Goal: Transaction & Acquisition: Obtain resource

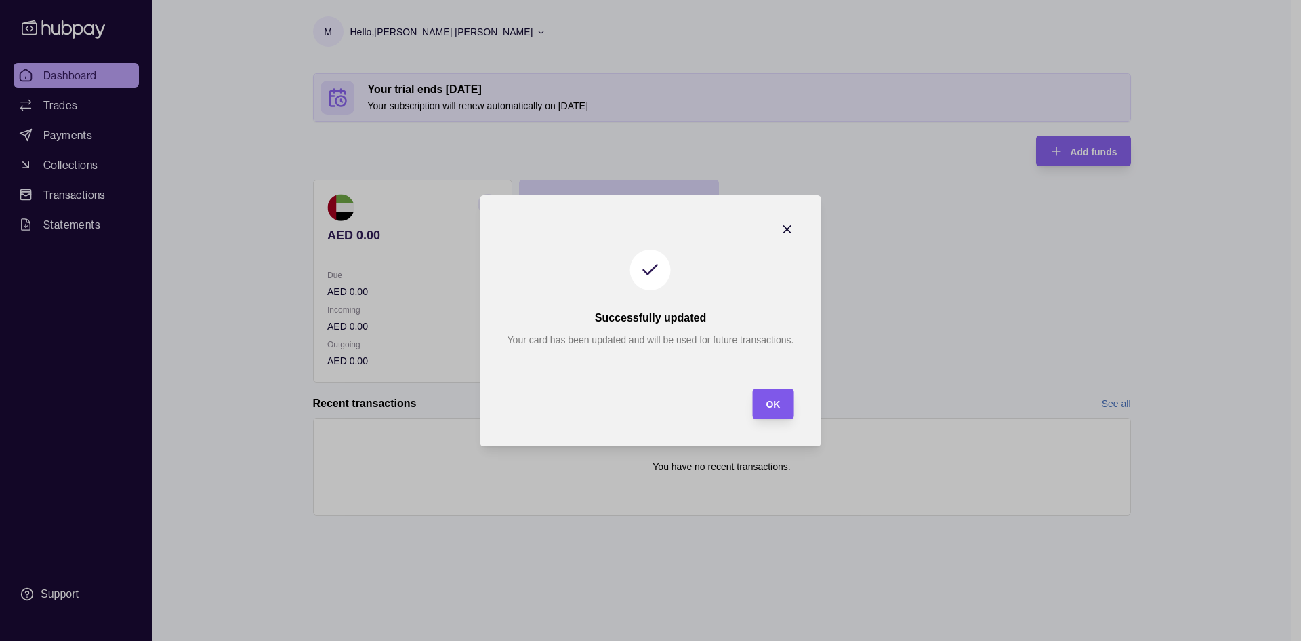
click at [776, 403] on span "OK" at bounding box center [773, 404] width 14 height 11
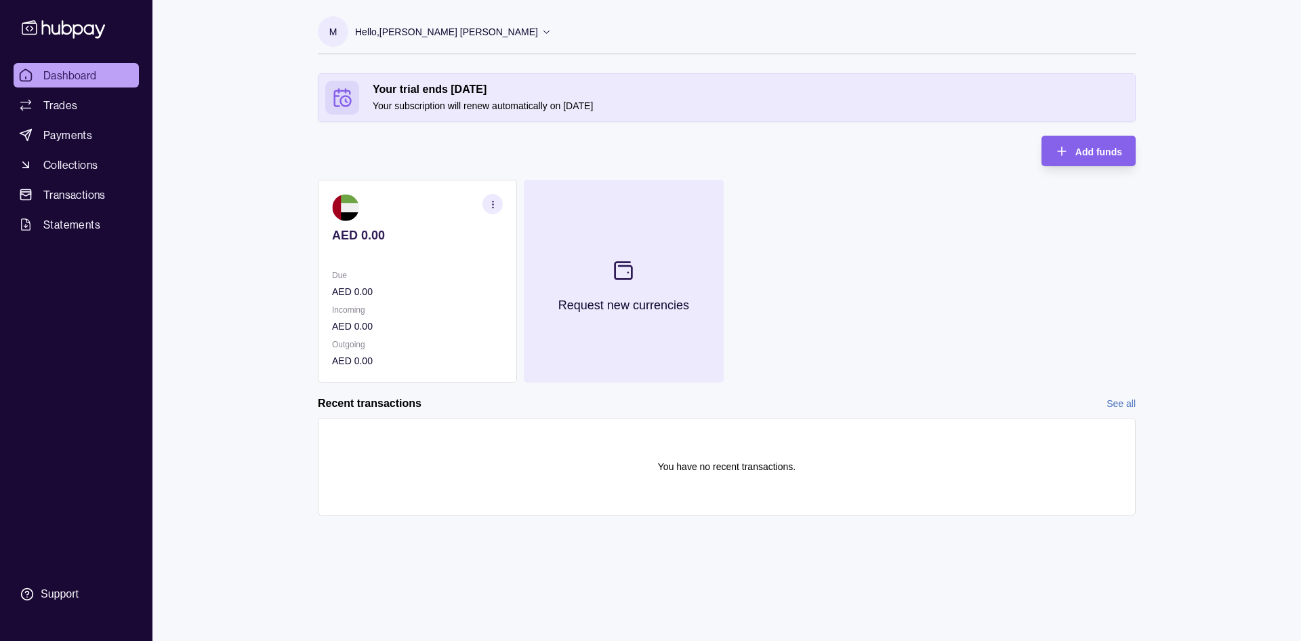
click at [622, 265] on icon at bounding box center [623, 270] width 17 height 17
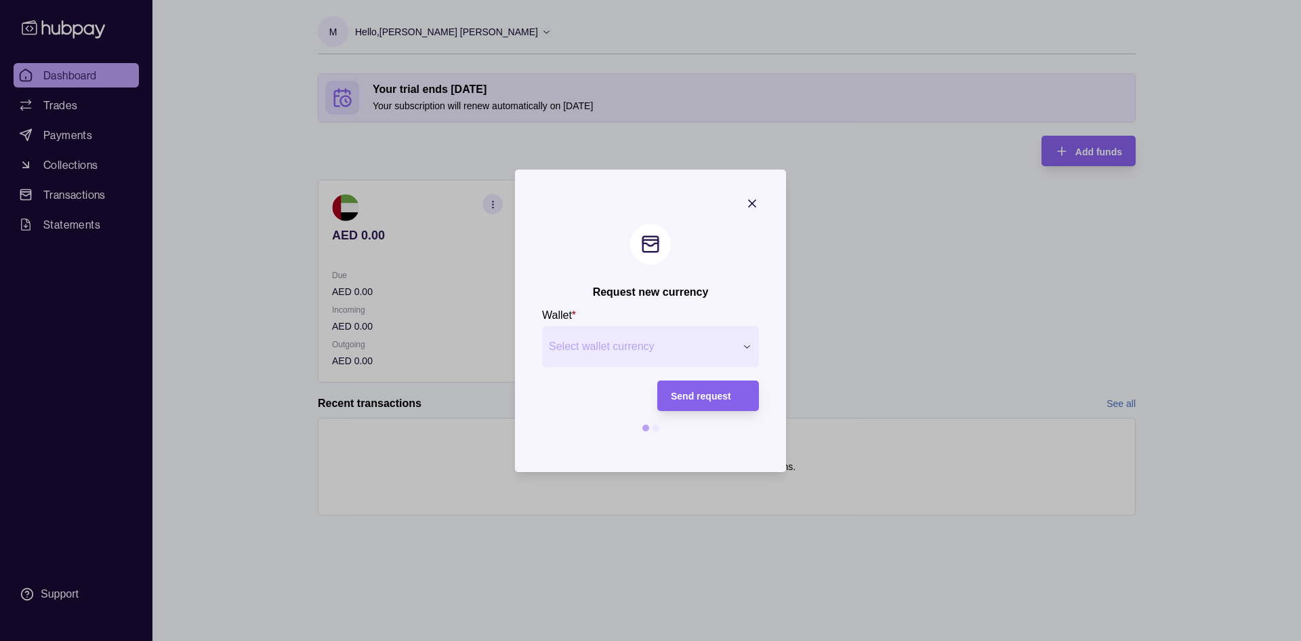
click at [652, 361] on button "Select wallet currency" at bounding box center [650, 346] width 217 height 41
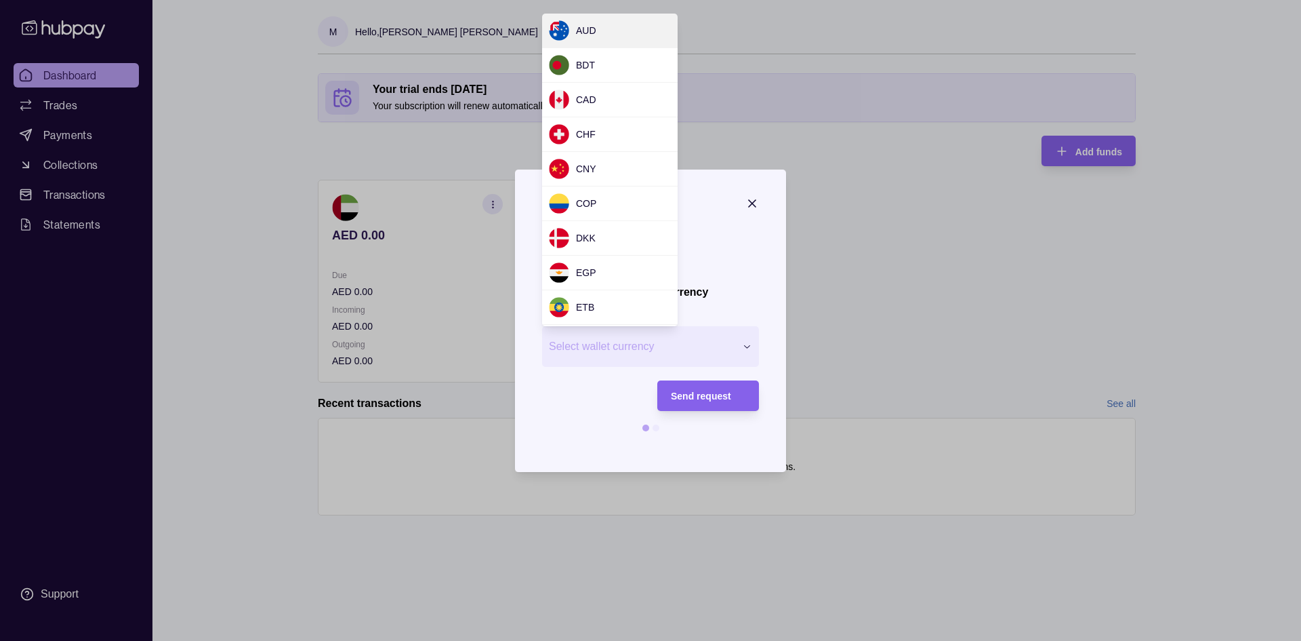
click at [761, 640] on div "Request new currency Wallet * Select wallet currency *** *** *** *** *** *** **…" at bounding box center [650, 641] width 1301 height 0
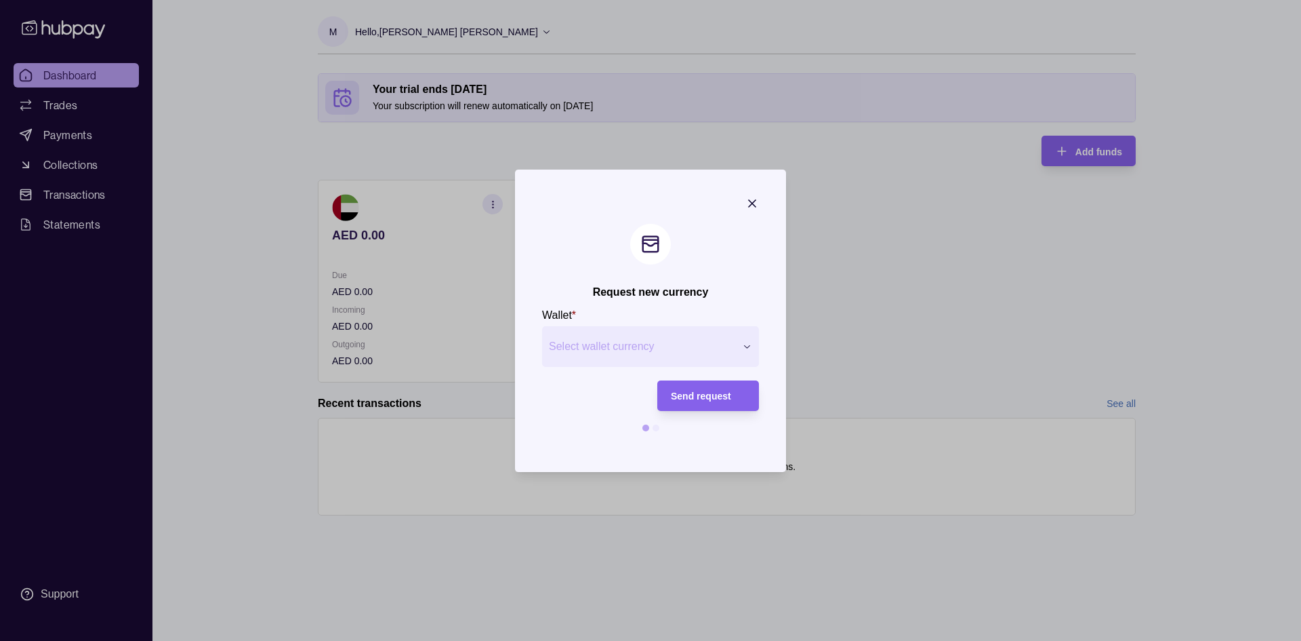
click at [756, 205] on icon "button" at bounding box center [753, 204] width 14 height 14
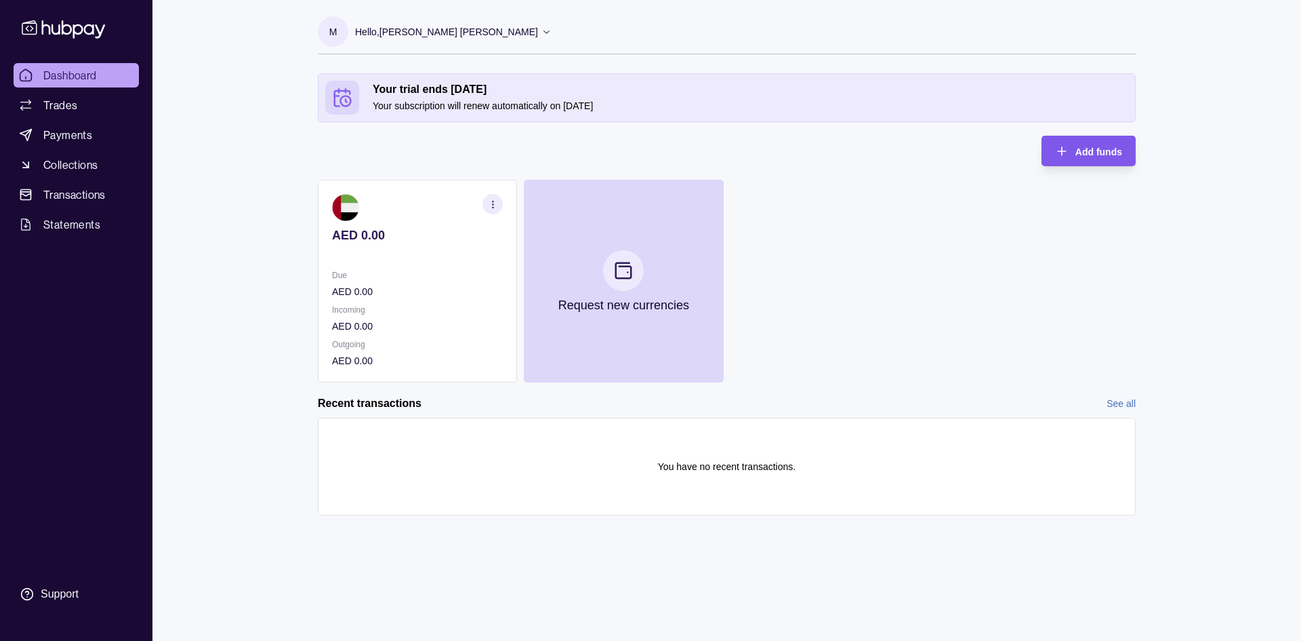
click at [1095, 153] on span "Add funds" at bounding box center [1099, 151] width 47 height 11
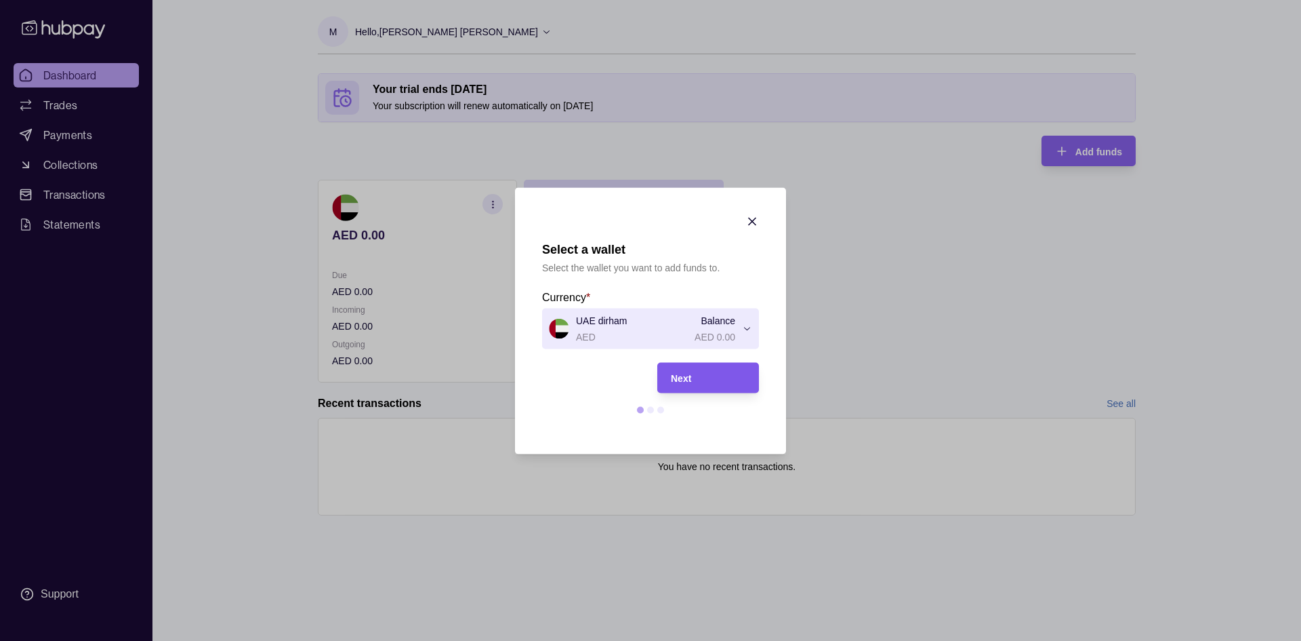
click at [714, 380] on div "Next" at bounding box center [708, 377] width 75 height 16
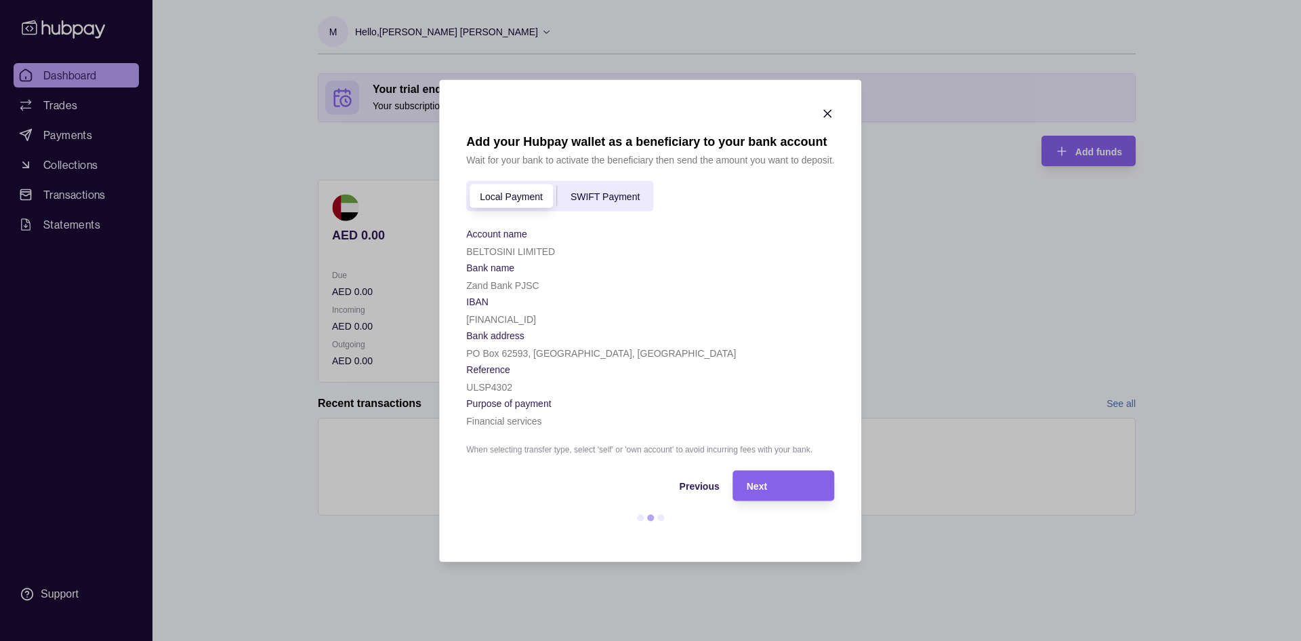
click at [603, 194] on span "SWIFT Payment" at bounding box center [605, 196] width 69 height 11
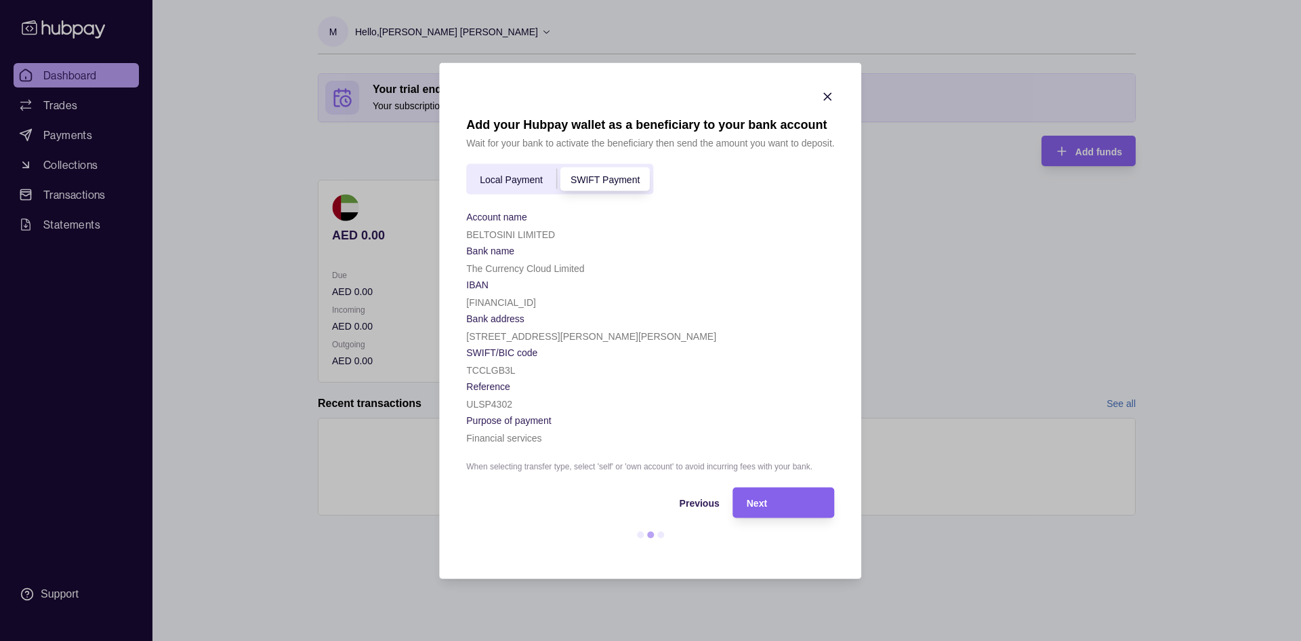
click at [534, 180] on span "Local Payment" at bounding box center [511, 179] width 63 height 11
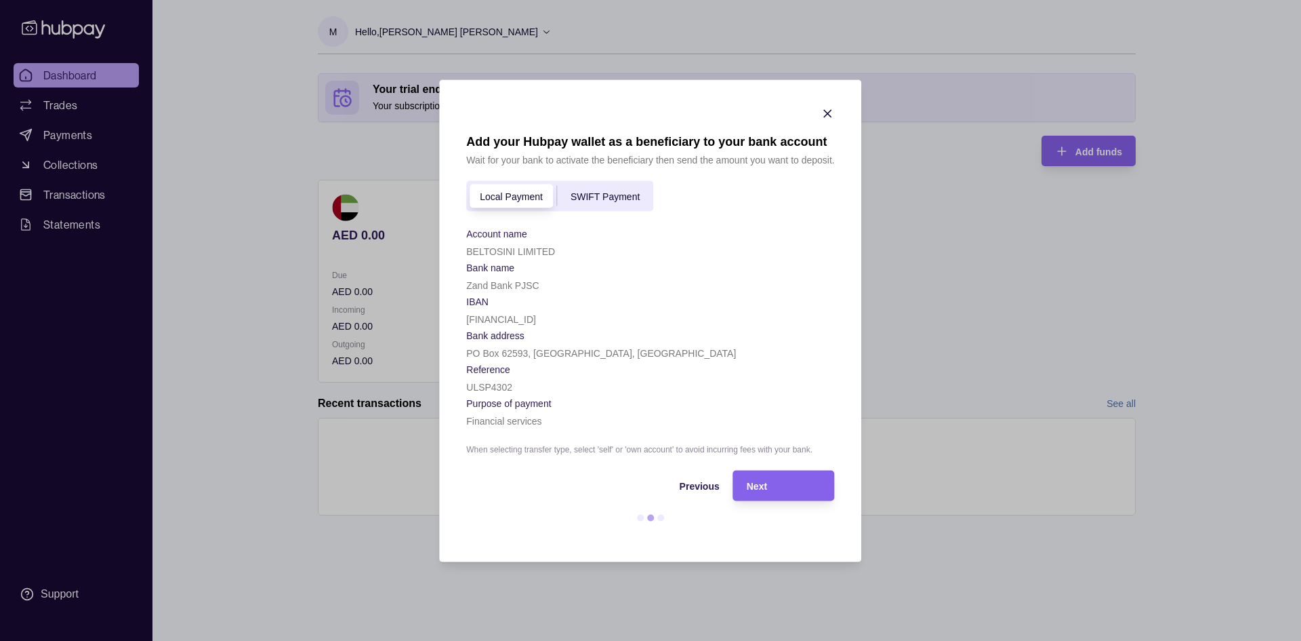
click at [616, 201] on span "SWIFT Payment" at bounding box center [605, 196] width 69 height 11
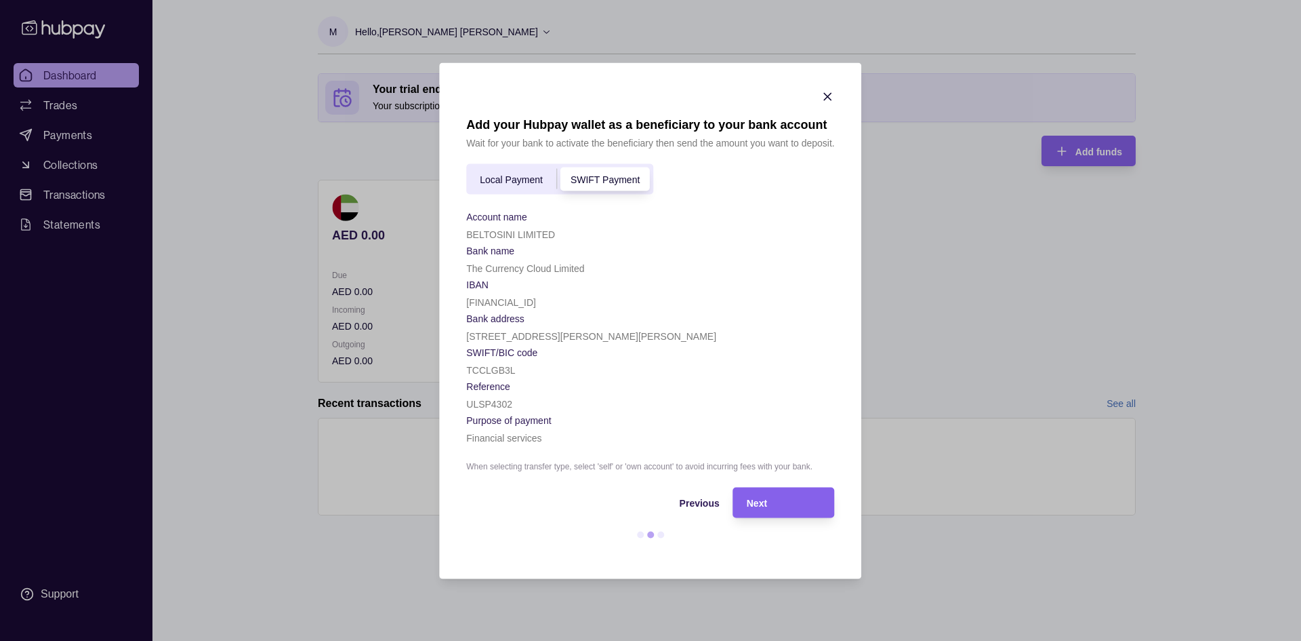
click at [529, 184] on span "Local Payment" at bounding box center [511, 179] width 63 height 11
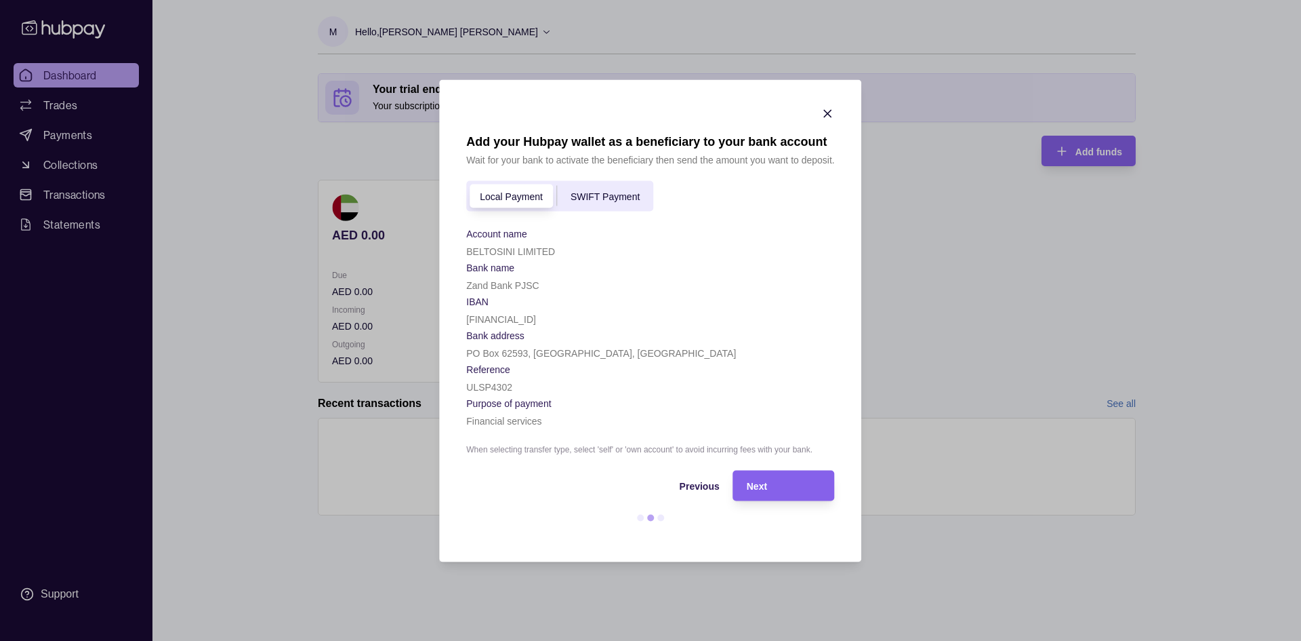
click at [611, 200] on span "SWIFT Payment" at bounding box center [605, 196] width 69 height 11
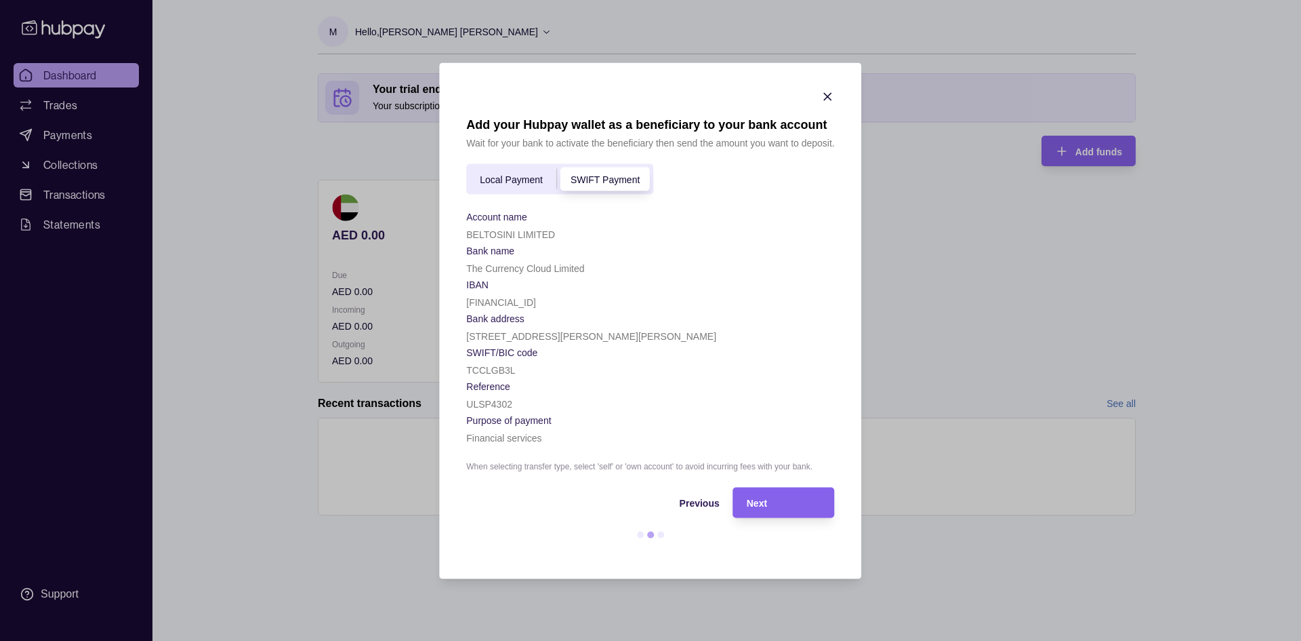
click at [550, 178] on div "Local Payment" at bounding box center [511, 179] width 90 height 16
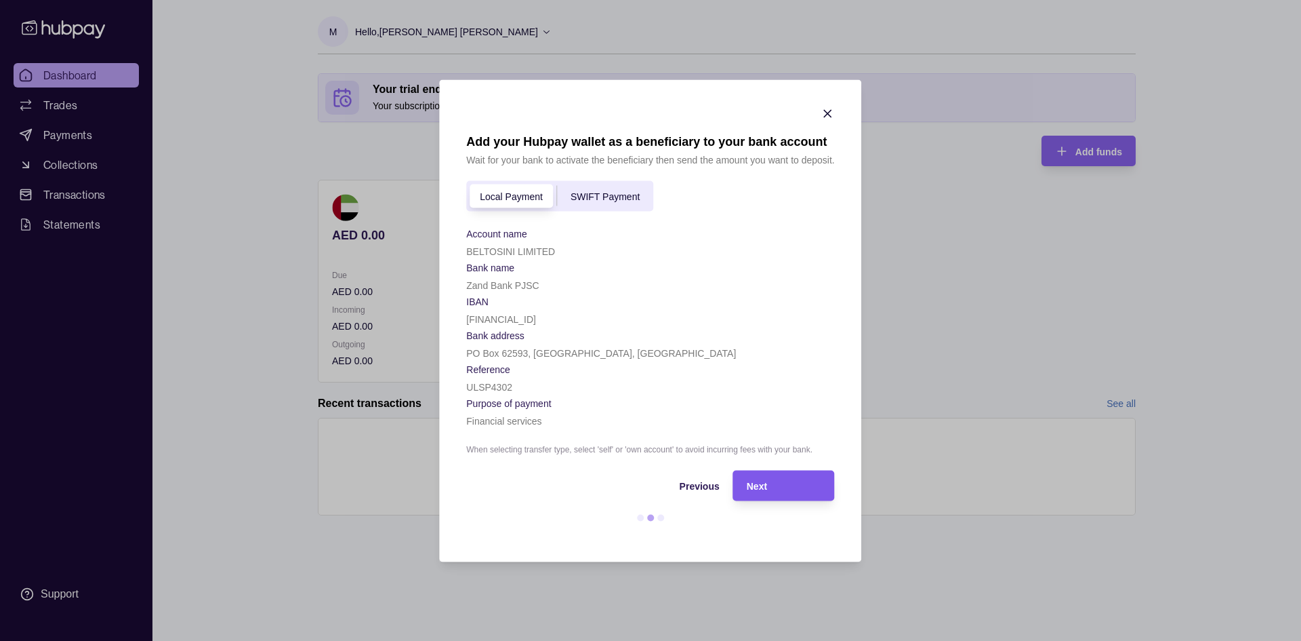
click at [790, 481] on div "Next" at bounding box center [784, 485] width 75 height 16
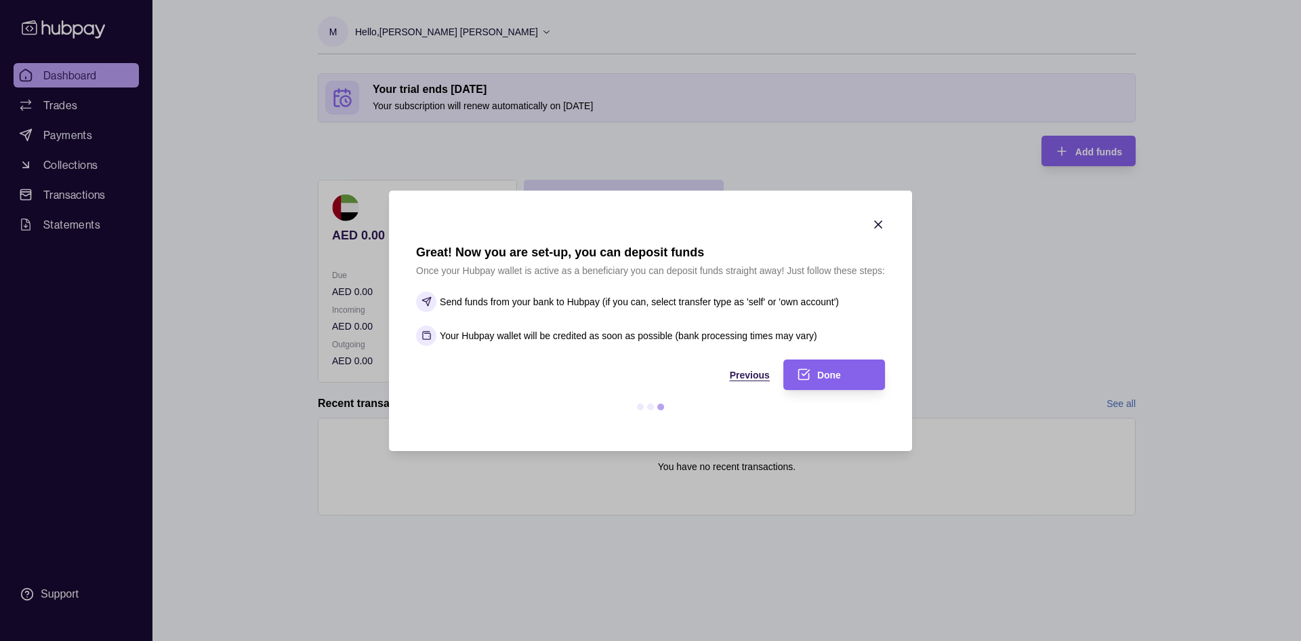
click at [746, 369] on div "Previous" at bounding box center [593, 374] width 354 height 16
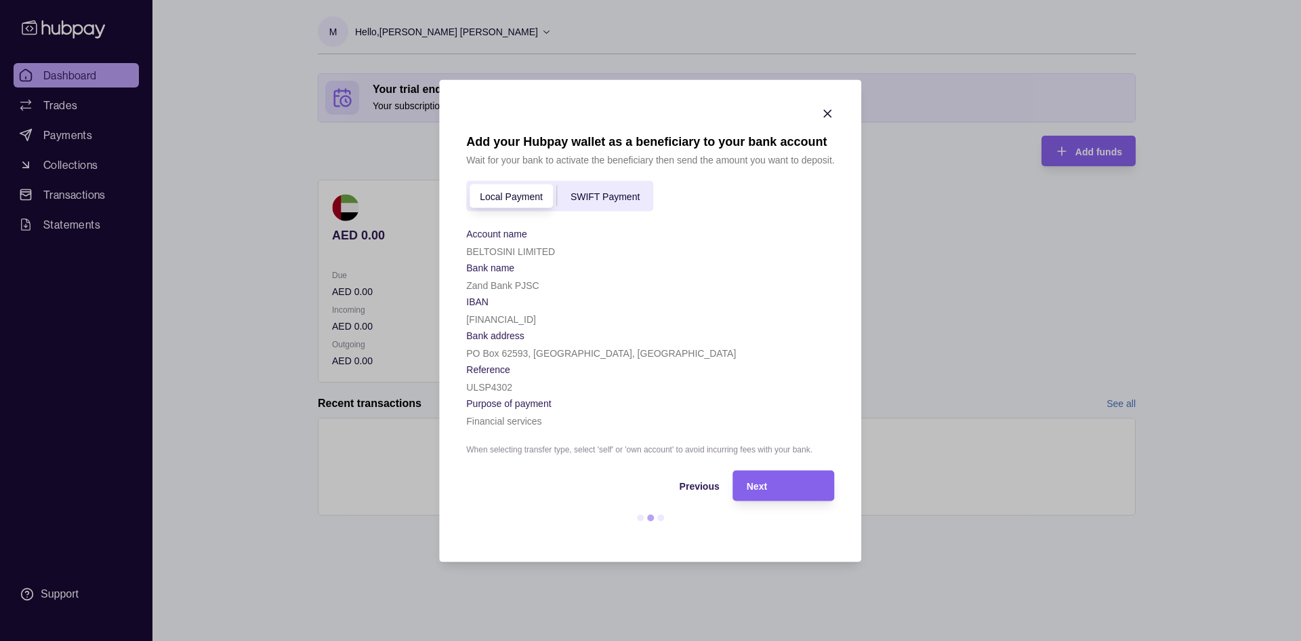
click at [830, 115] on icon "button" at bounding box center [829, 113] width 14 height 14
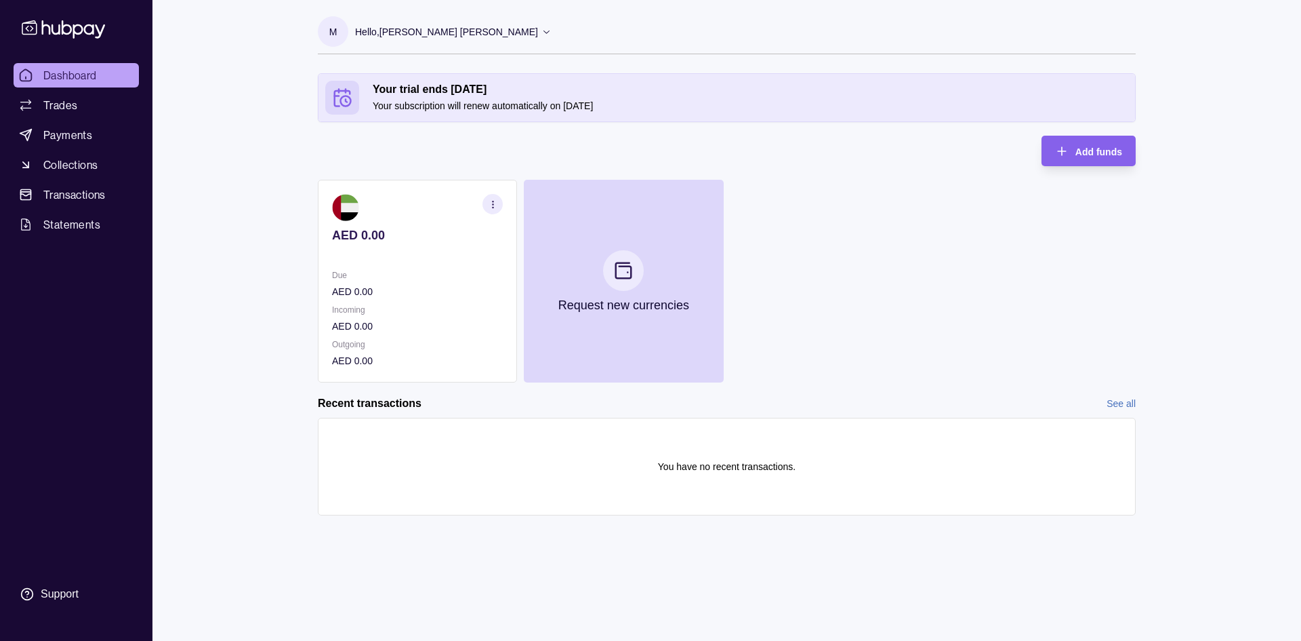
click at [422, 143] on div "Your trial ends [DATE] Your subscription will renew automatically on [DATE] Add…" at bounding box center [727, 227] width 818 height 309
click at [69, 102] on span "Trades" at bounding box center [60, 105] width 34 height 16
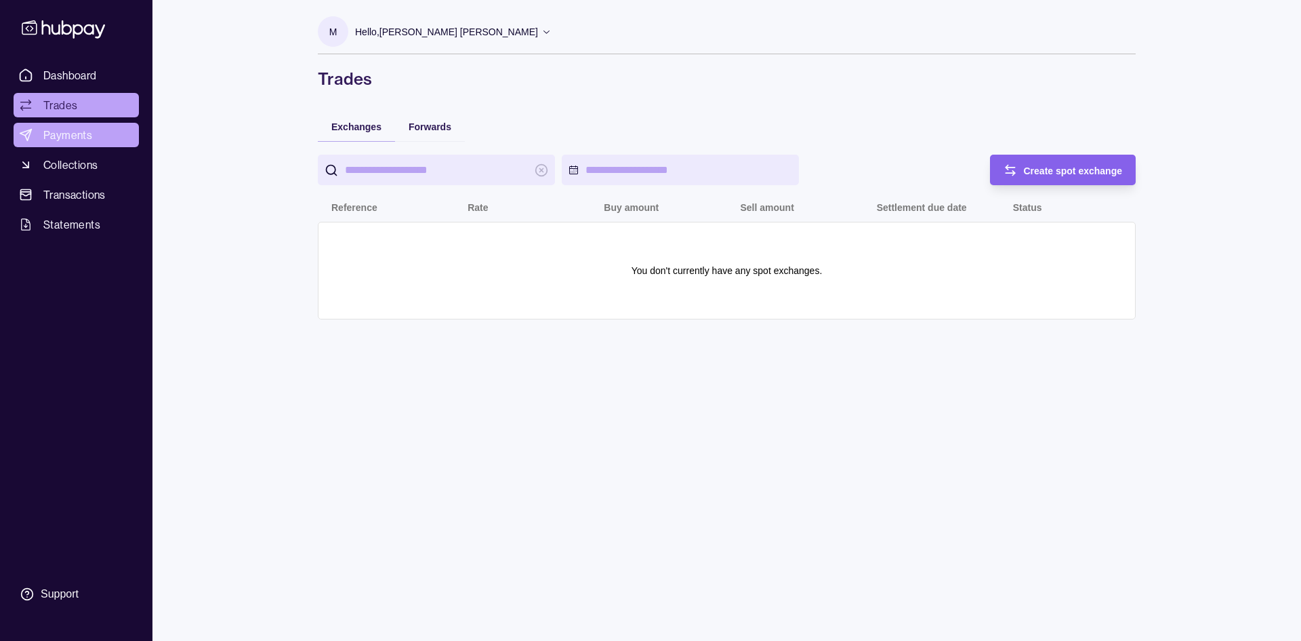
click at [75, 136] on span "Payments" at bounding box center [67, 135] width 49 height 16
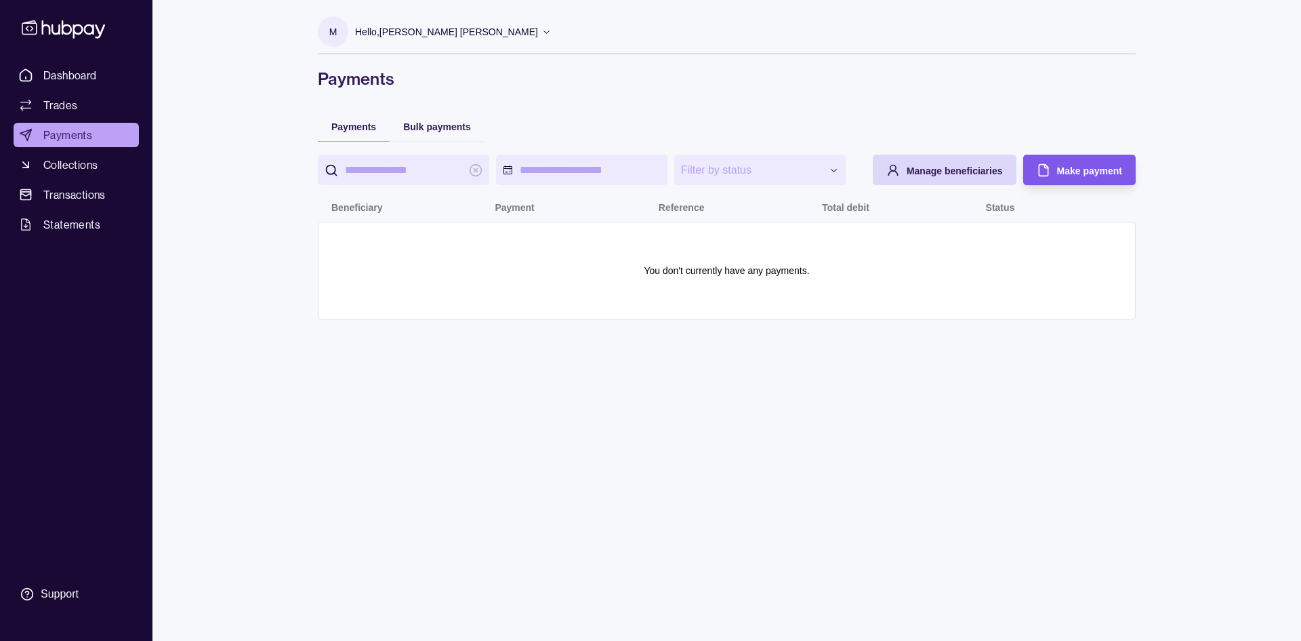
click at [1096, 172] on span "Make payment" at bounding box center [1089, 170] width 65 height 11
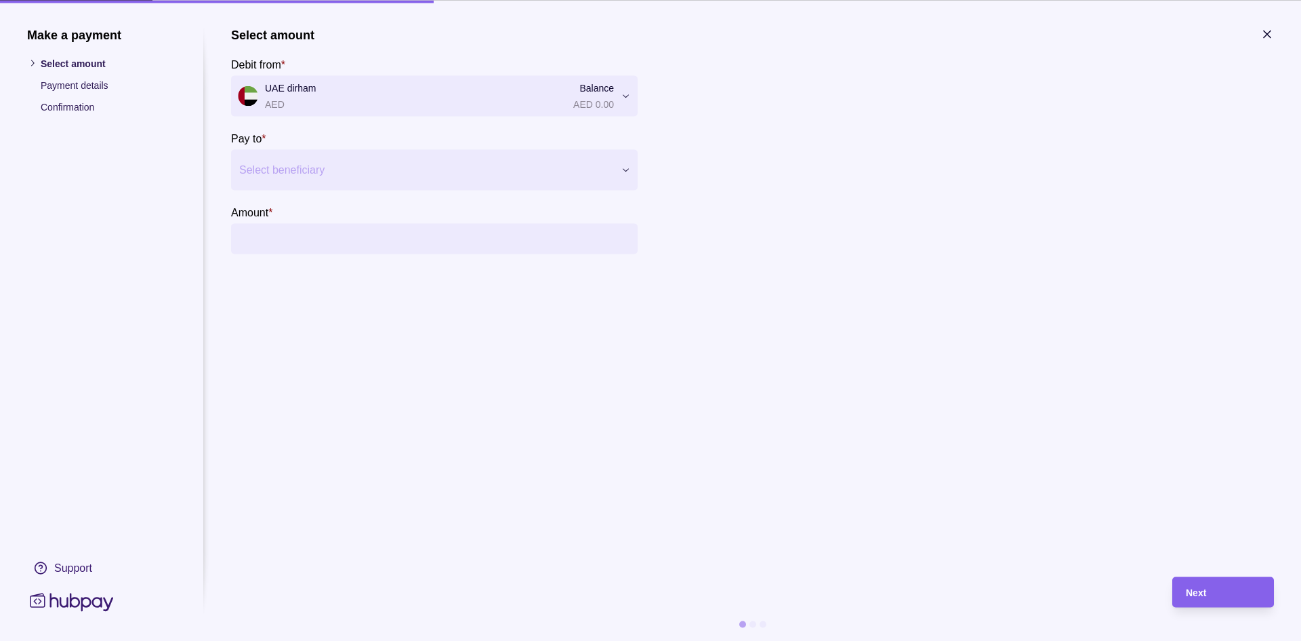
click at [442, 167] on div at bounding box center [425, 169] width 373 height 19
click at [411, 218] on section "Amount *" at bounding box center [434, 228] width 407 height 50
click at [401, 230] on input "Amount *" at bounding box center [448, 238] width 366 height 31
click at [1267, 31] on icon "button" at bounding box center [1268, 34] width 14 height 14
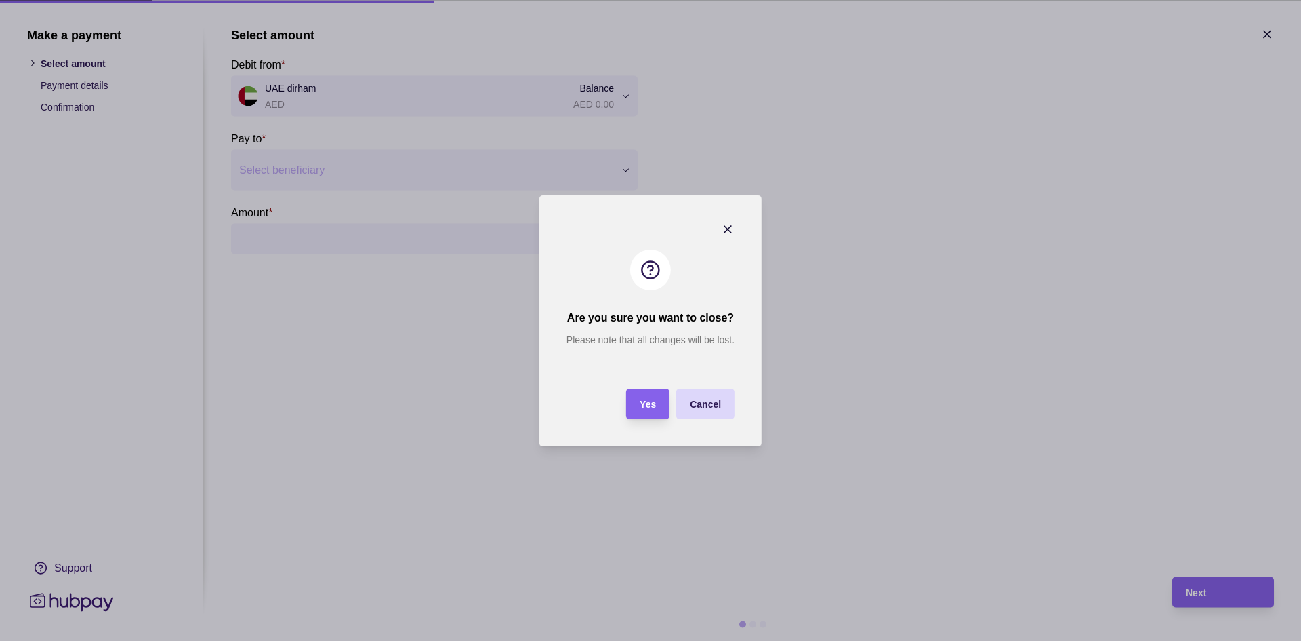
click at [655, 420] on section "Are you sure you want to close? Please note that all changes will be lost. Yes …" at bounding box center [651, 320] width 222 height 251
click at [653, 407] on span "Yes" at bounding box center [648, 404] width 16 height 11
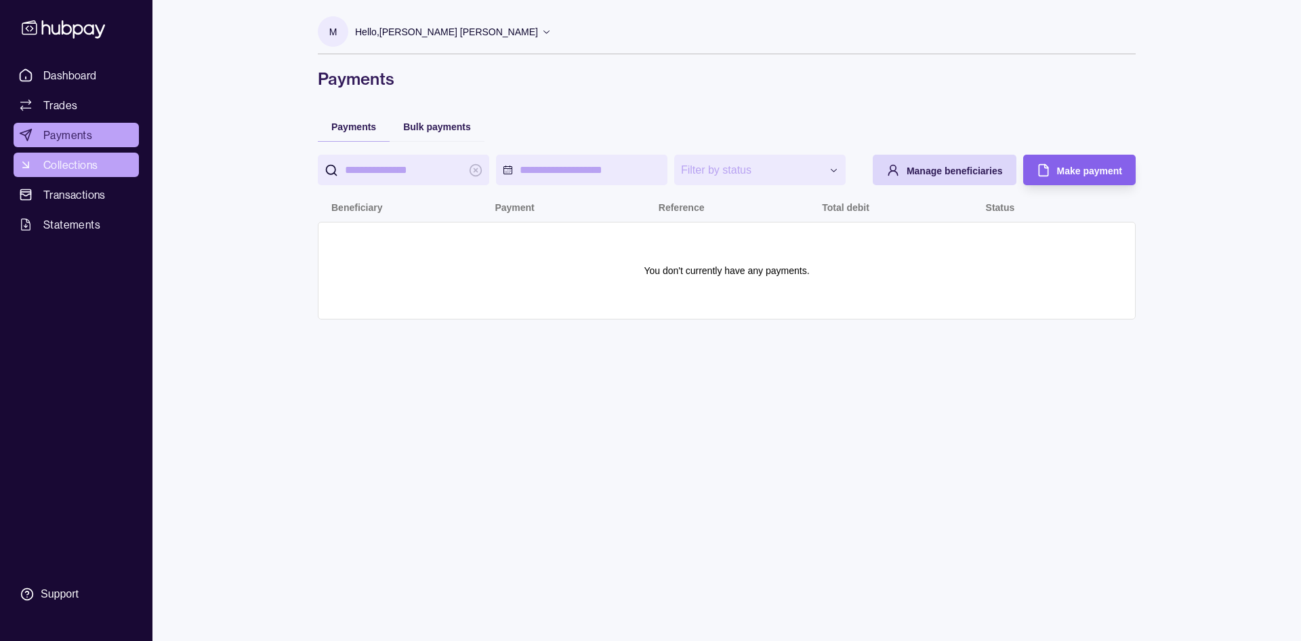
click at [85, 158] on span "Collections" at bounding box center [70, 165] width 54 height 16
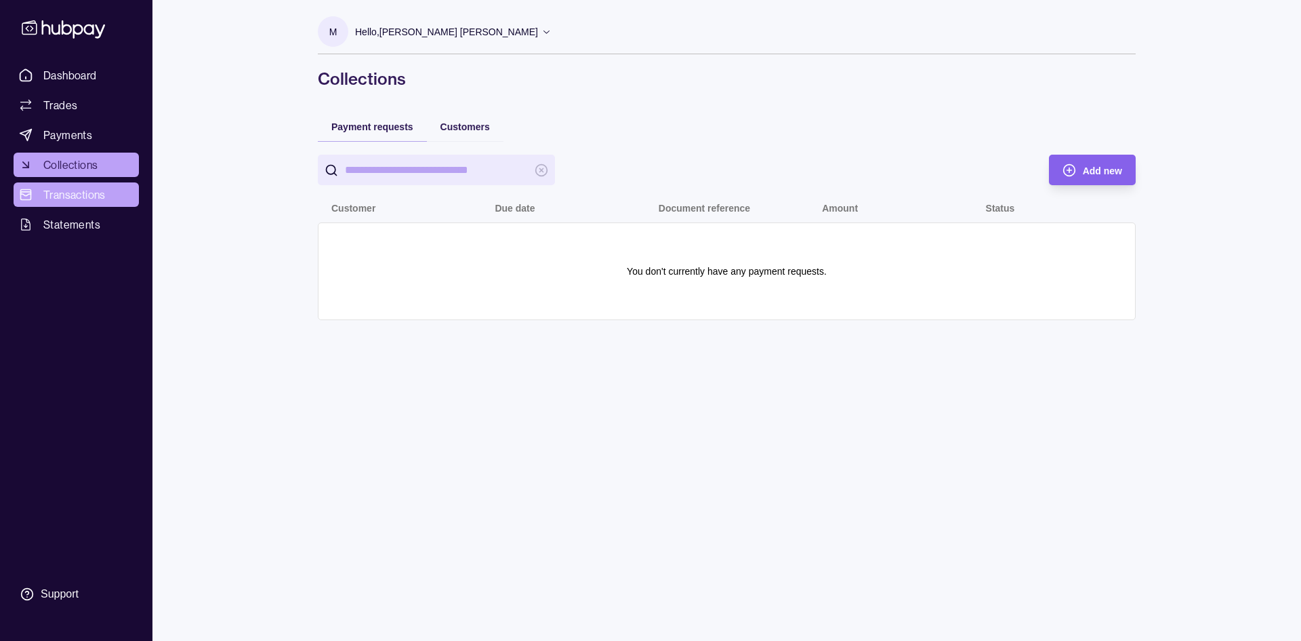
click at [102, 200] on span "Transactions" at bounding box center [74, 194] width 62 height 16
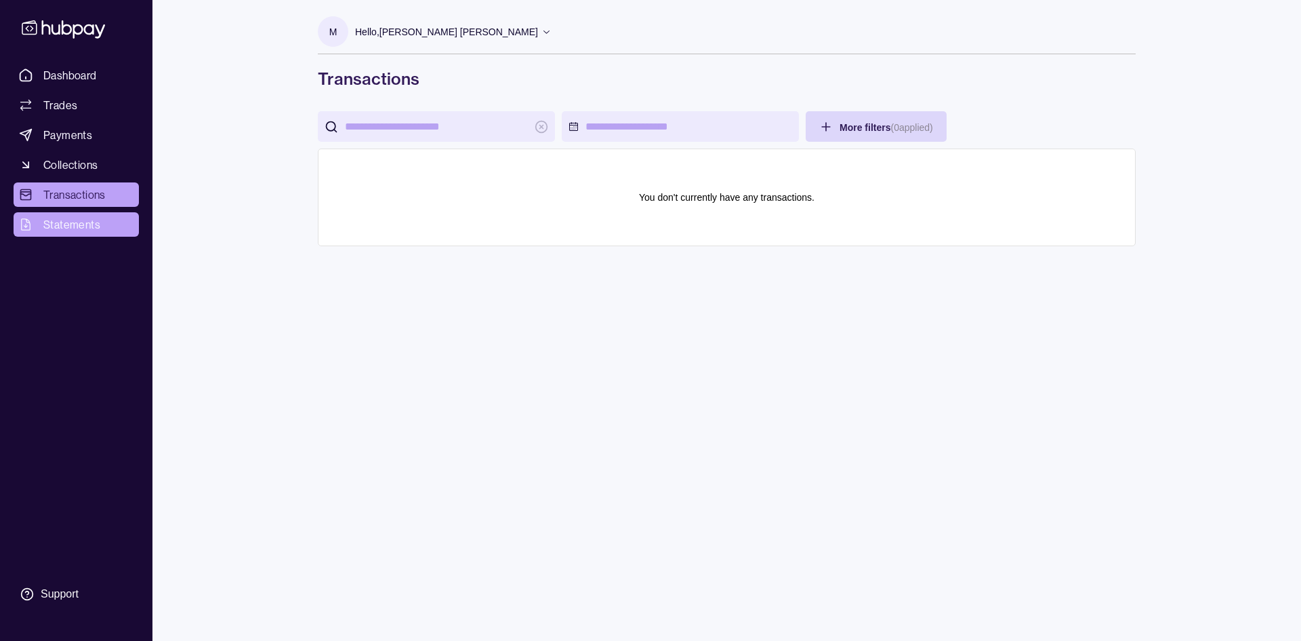
click at [106, 220] on link "Statements" at bounding box center [76, 224] width 125 height 24
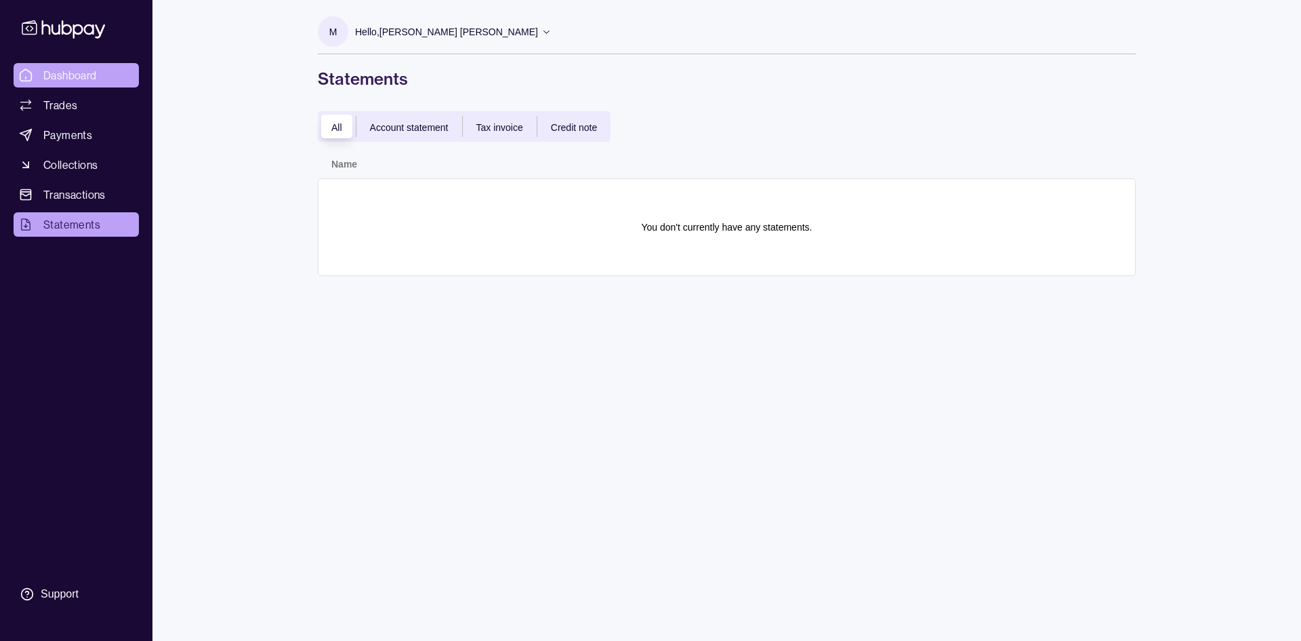
click at [96, 81] on span "Dashboard" at bounding box center [70, 75] width 54 height 16
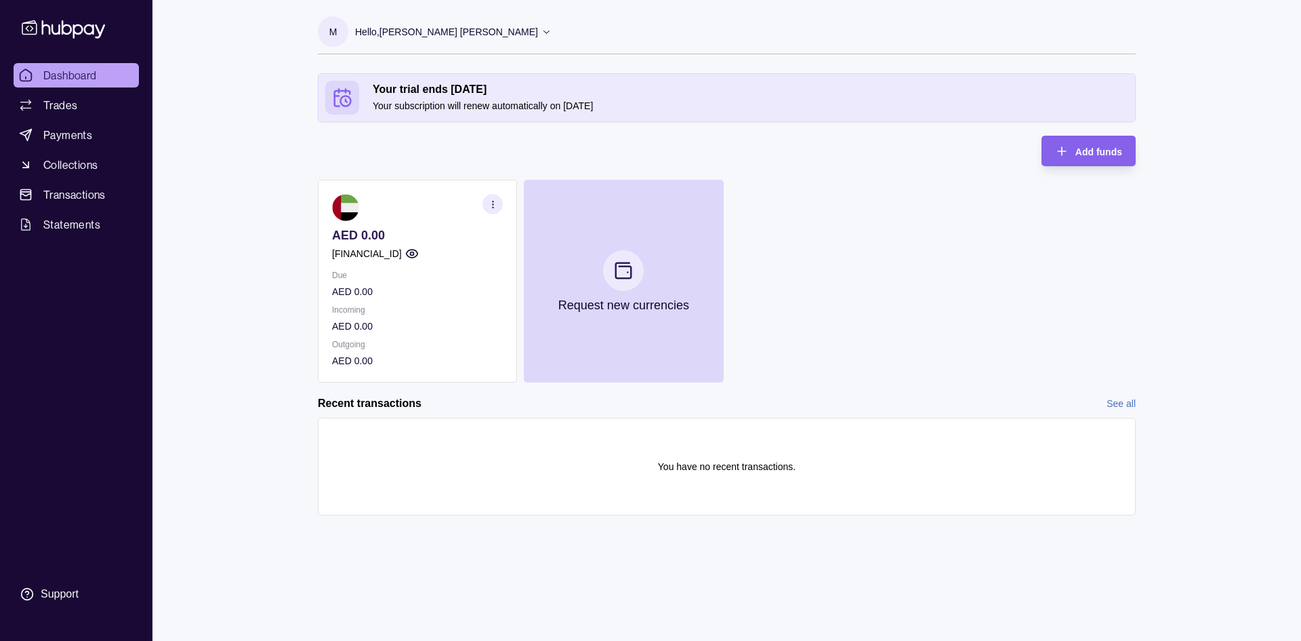
click at [384, 235] on p "AED 0.00" at bounding box center [417, 235] width 171 height 15
click at [419, 253] on icon "button" at bounding box center [412, 254] width 14 height 14
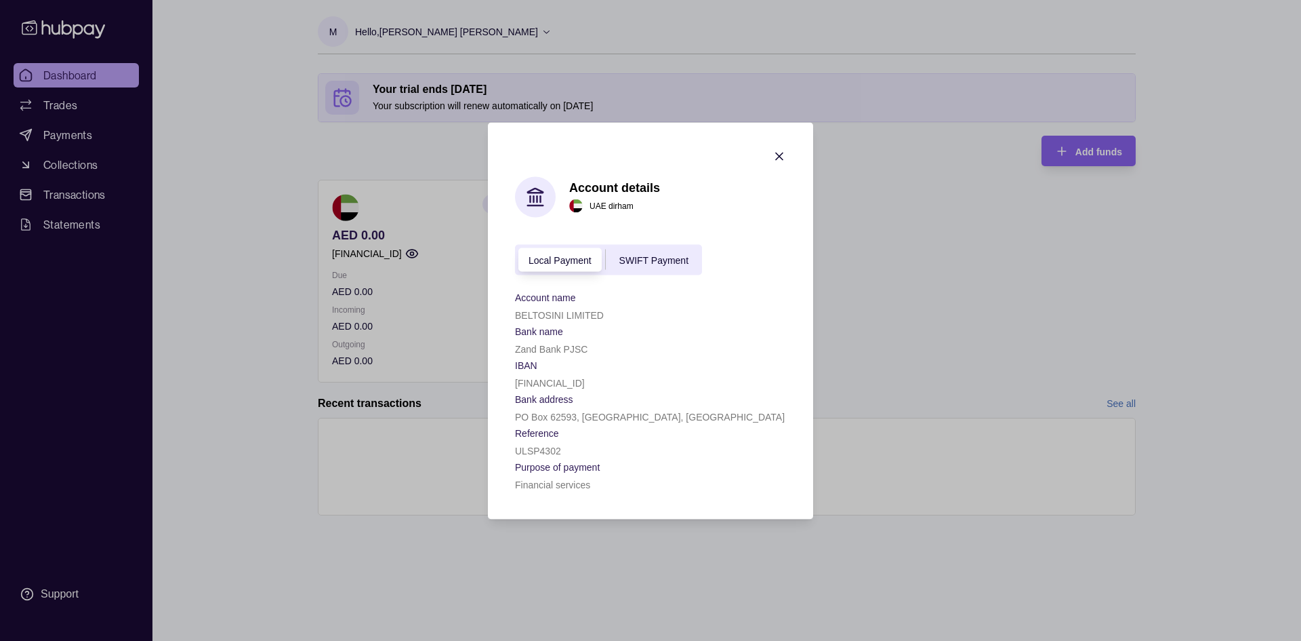
click at [688, 256] on span "SWIFT Payment" at bounding box center [654, 260] width 69 height 11
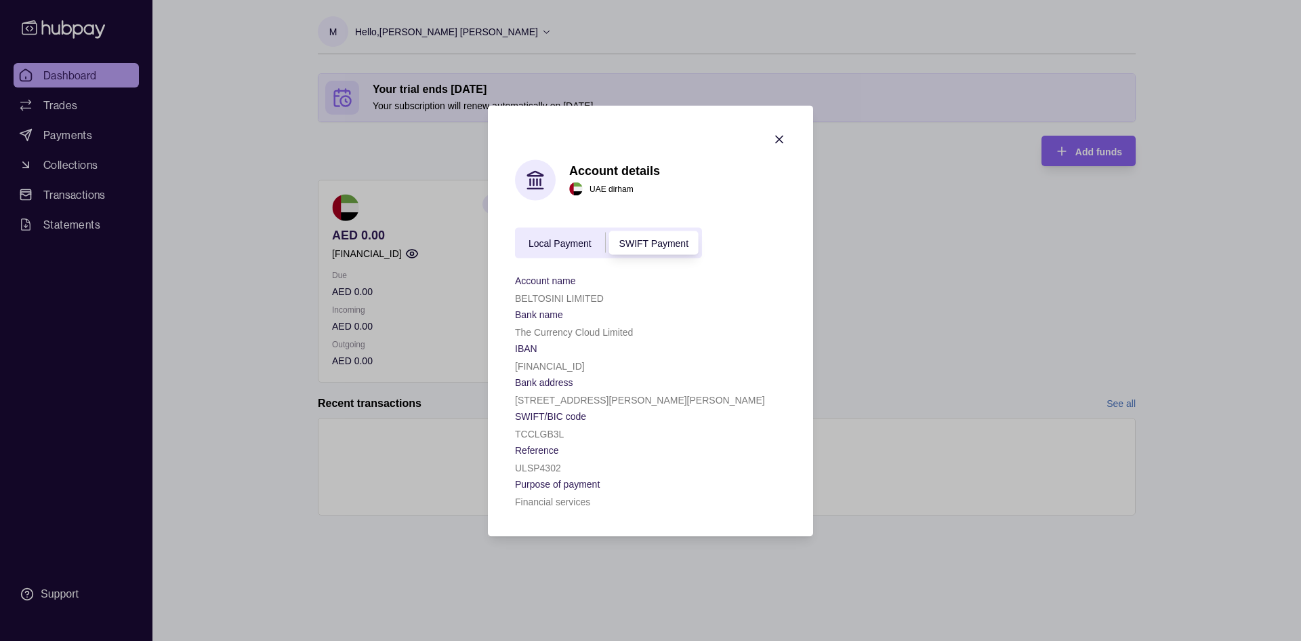
click at [777, 142] on icon "button" at bounding box center [780, 139] width 14 height 14
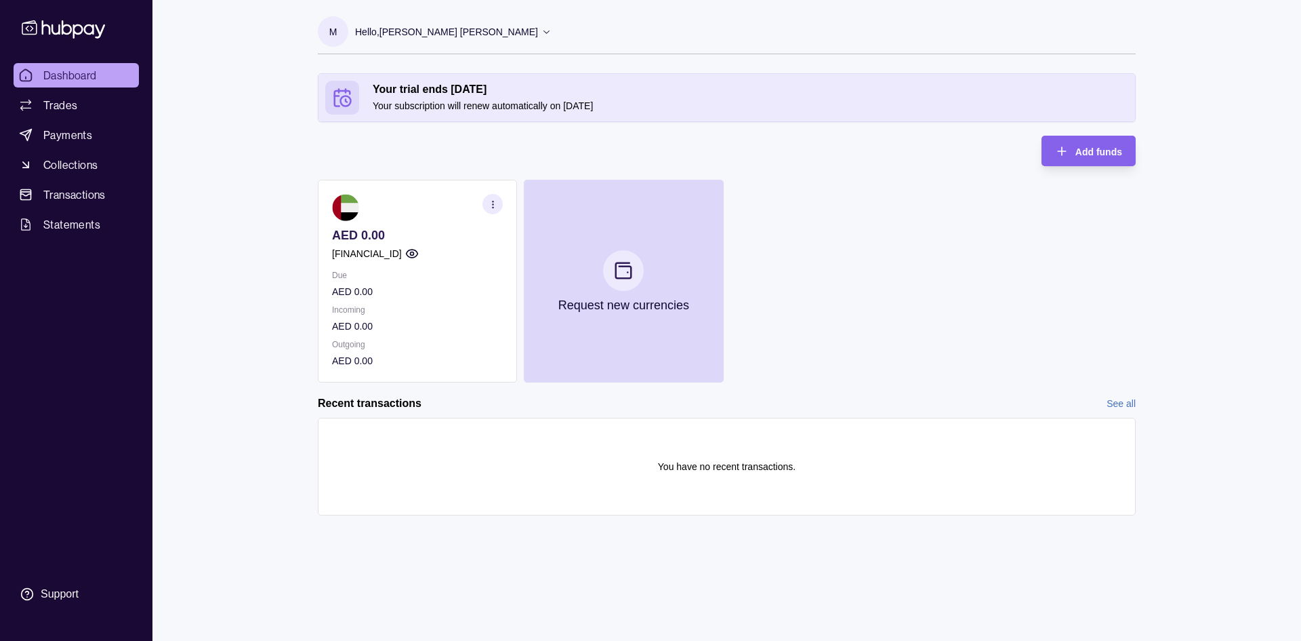
click at [413, 254] on circle "button" at bounding box center [411, 253] width 3 height 3
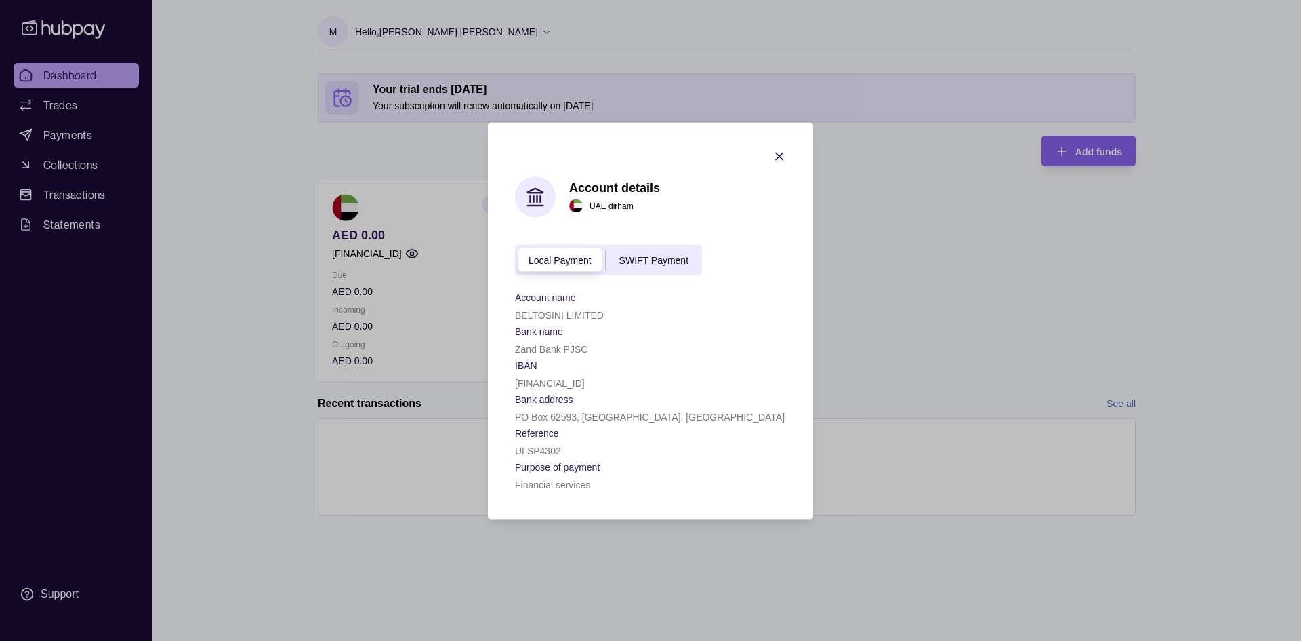
drag, startPoint x: 775, startPoint y: 160, endPoint x: 762, endPoint y: 161, distance: 12.9
click at [775, 161] on icon "button" at bounding box center [780, 156] width 14 height 14
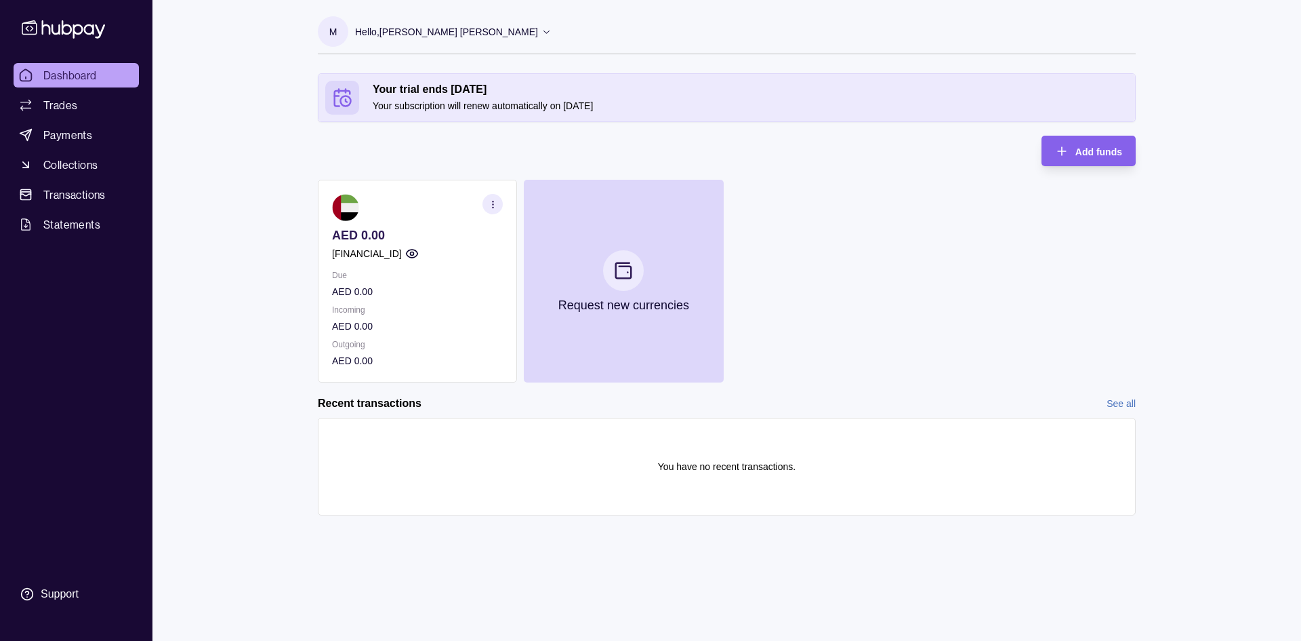
click at [402, 252] on p "[FINANCIAL_ID]" at bounding box center [367, 253] width 70 height 15
click at [362, 243] on div "AED 0.00 [FINANCIAL_ID]" at bounding box center [417, 244] width 171 height 33
click at [376, 236] on p "AED 54.325" at bounding box center [417, 235] width 171 height 15
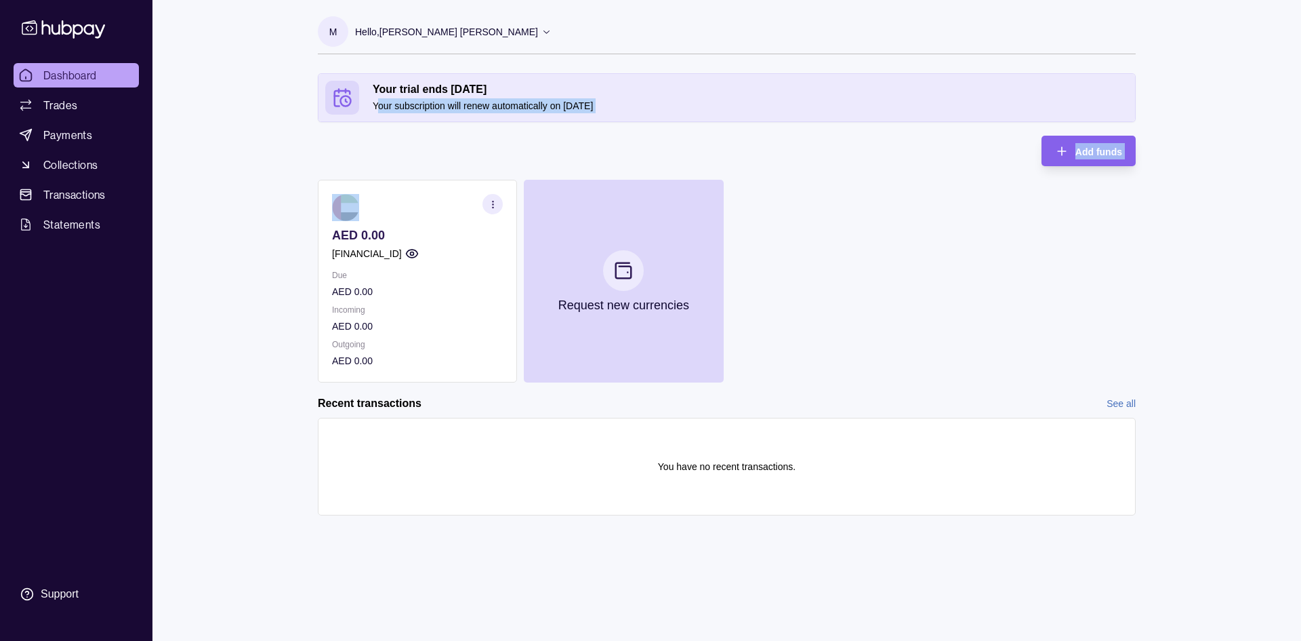
click at [382, 153] on div "Your trial ends [DATE] Your subscription will renew automatically on [DATE] Add…" at bounding box center [727, 227] width 818 height 309
click at [382, 153] on div "Your trial ends in 30 days Your subscription will renew automatically on 13 Sep…" at bounding box center [727, 227] width 818 height 309
drag, startPoint x: 318, startPoint y: 73, endPoint x: 277, endPoint y: 76, distance: 40.8
click at [277, 76] on div "Dashboard Trades Payments Collections Transactions Statements Support M Hello, …" at bounding box center [650, 320] width 1301 height 641
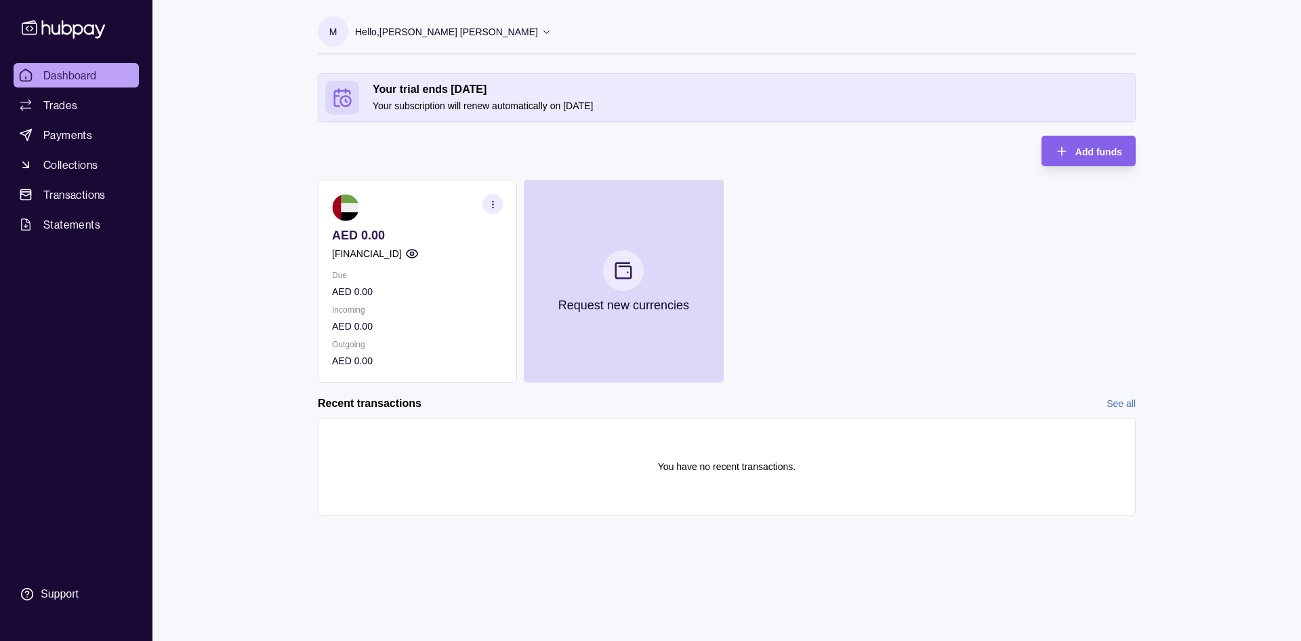
click at [277, 76] on div "Dashboard Trades Payments Collections Transactions Statements Support M Hello, …" at bounding box center [650, 320] width 1301 height 641
